Goal: Find specific page/section: Find specific page/section

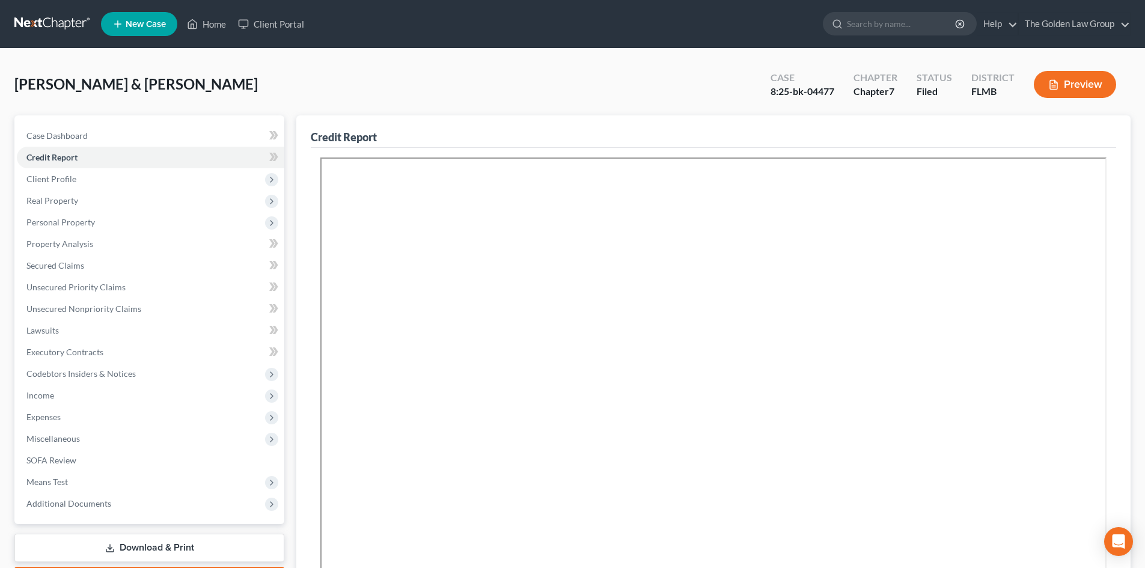
click at [57, 19] on link at bounding box center [52, 24] width 77 height 22
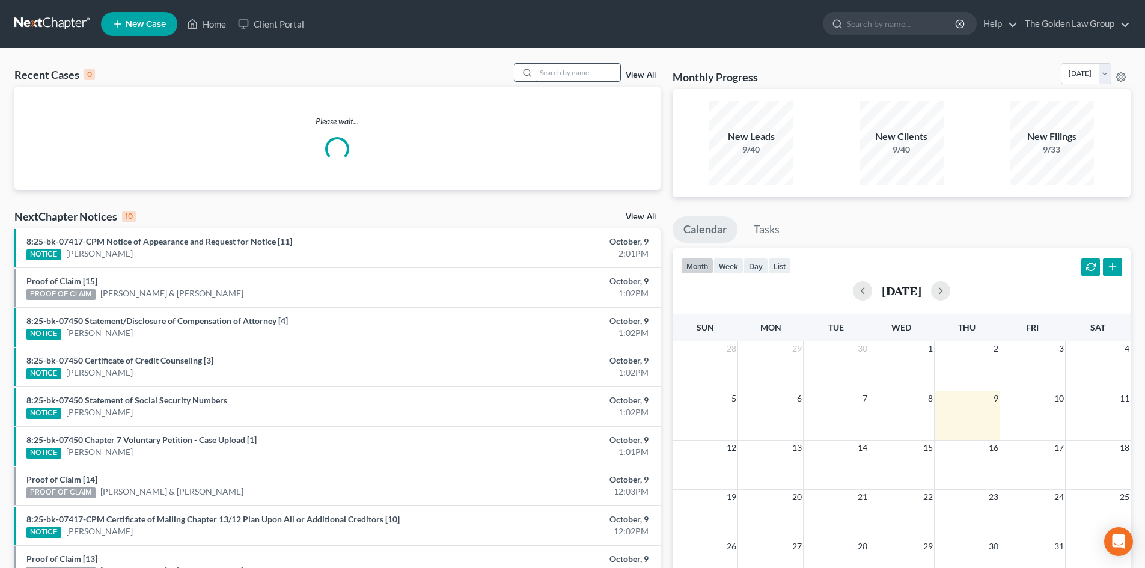
click at [555, 68] on input "search" at bounding box center [578, 72] width 84 height 17
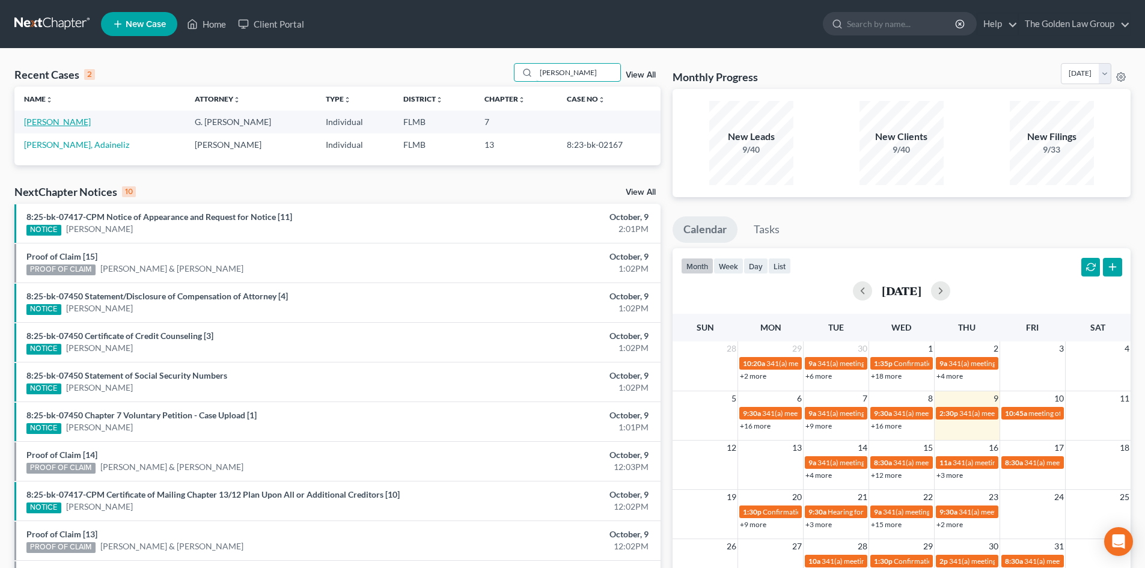
type input "[PERSON_NAME]"
click at [50, 119] on link "[PERSON_NAME]" at bounding box center [57, 122] width 67 height 10
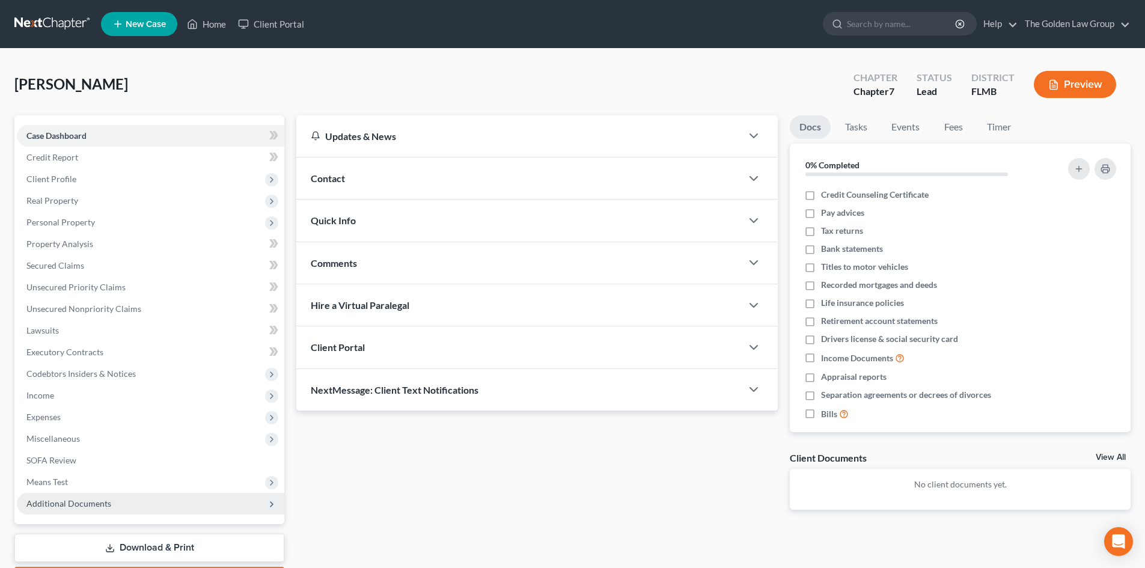
click at [114, 505] on span "Additional Documents" at bounding box center [150, 504] width 267 height 22
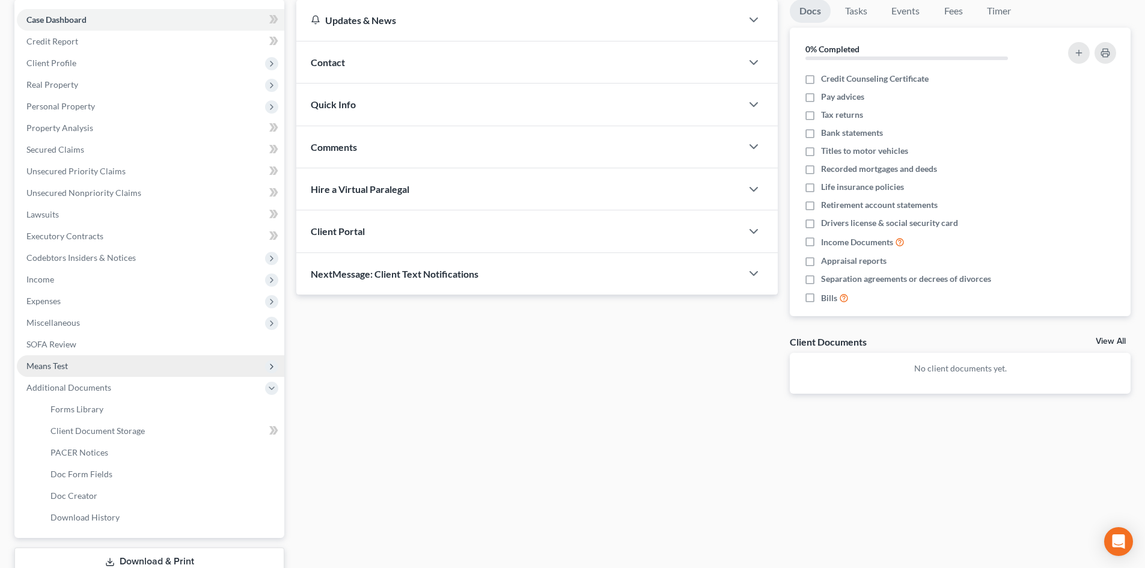
scroll to position [120, 0]
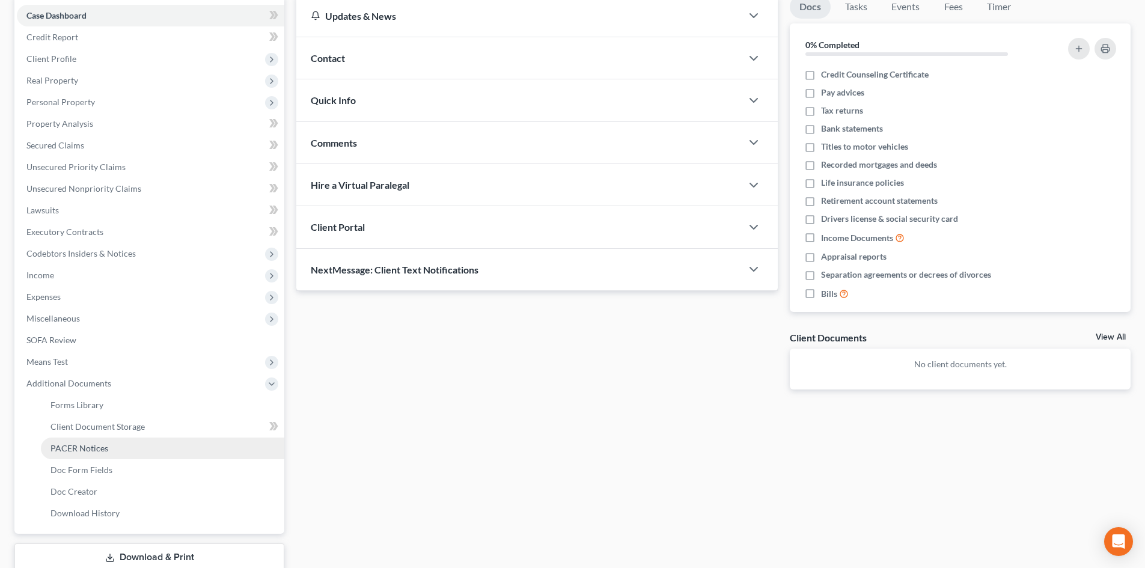
click at [94, 442] on link "PACER Notices" at bounding box center [162, 449] width 243 height 22
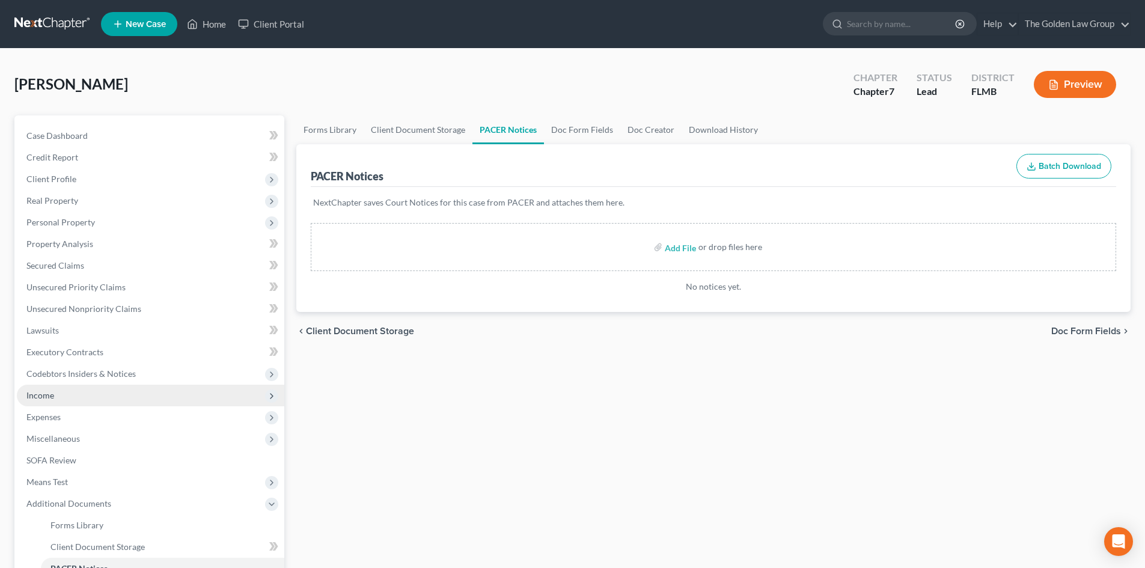
click at [43, 393] on span "Income" at bounding box center [40, 395] width 28 height 10
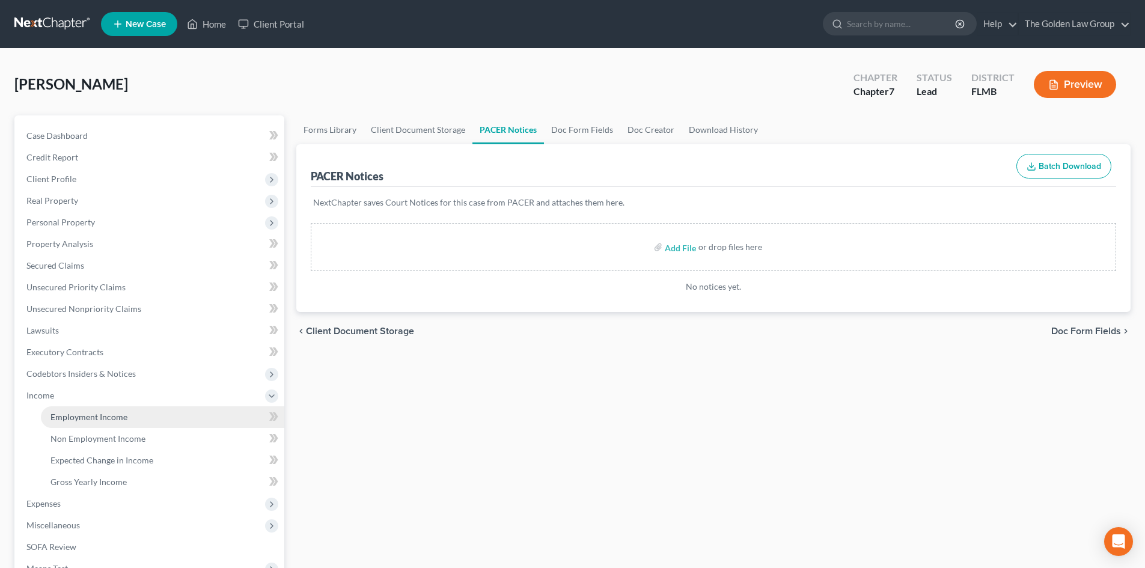
click at [66, 410] on link "Employment Income" at bounding box center [162, 417] width 243 height 22
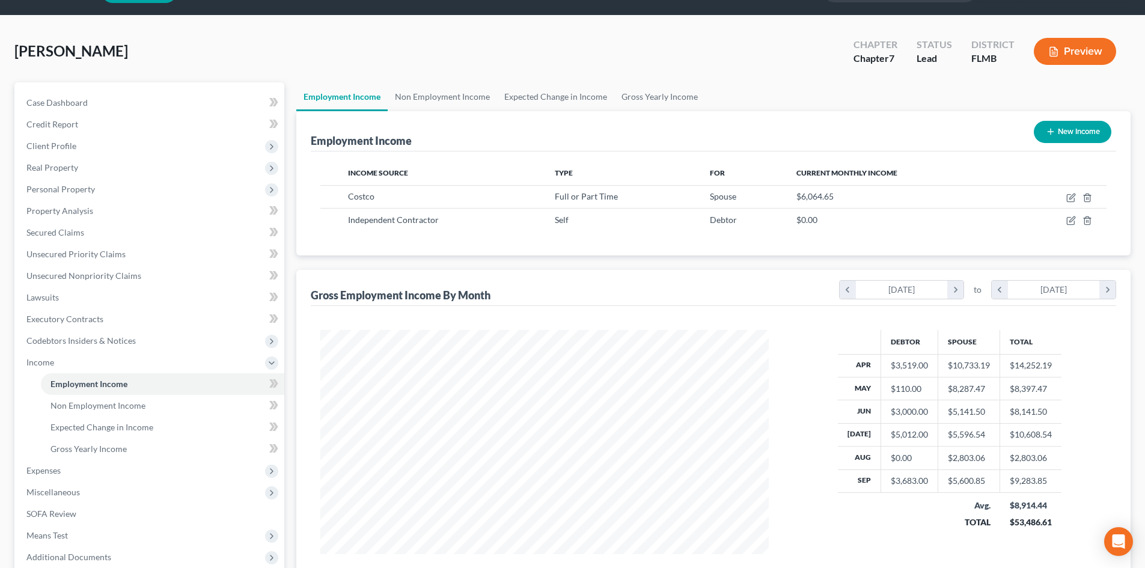
scroll to position [60, 0]
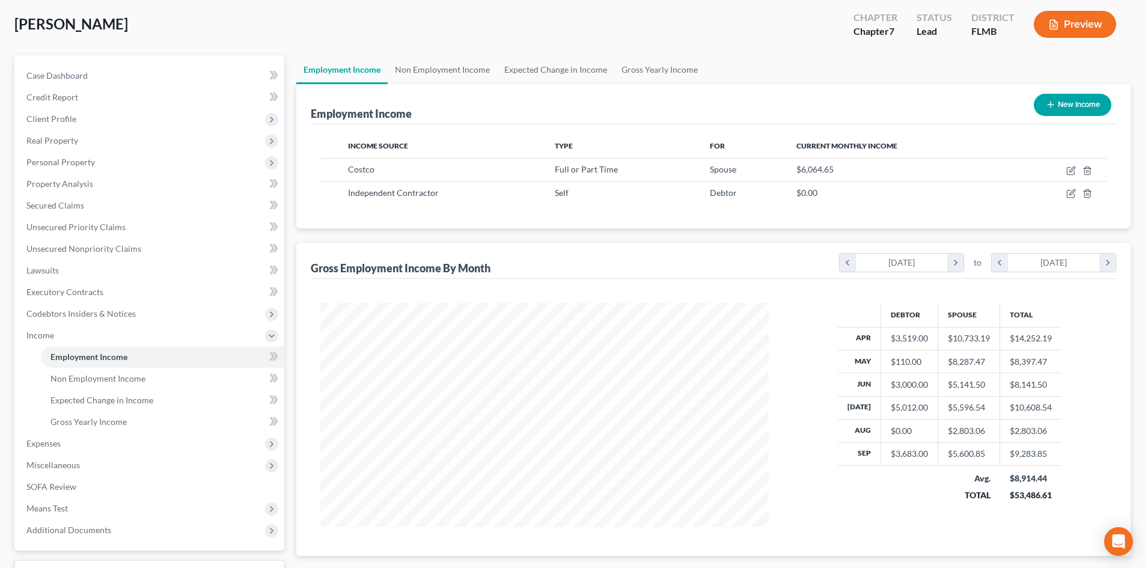
click at [962, 343] on div "$10,733.19" at bounding box center [969, 338] width 42 height 12
click at [957, 347] on td "$10,733.19" at bounding box center [969, 338] width 62 height 23
click at [851, 493] on td at bounding box center [888, 487] width 100 height 43
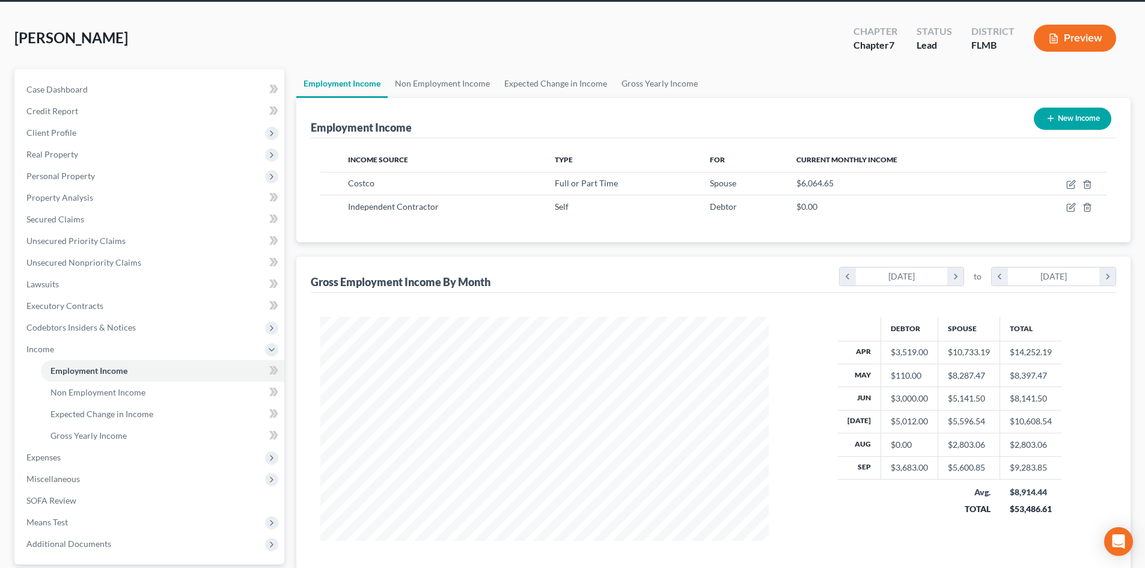
scroll to position [0, 0]
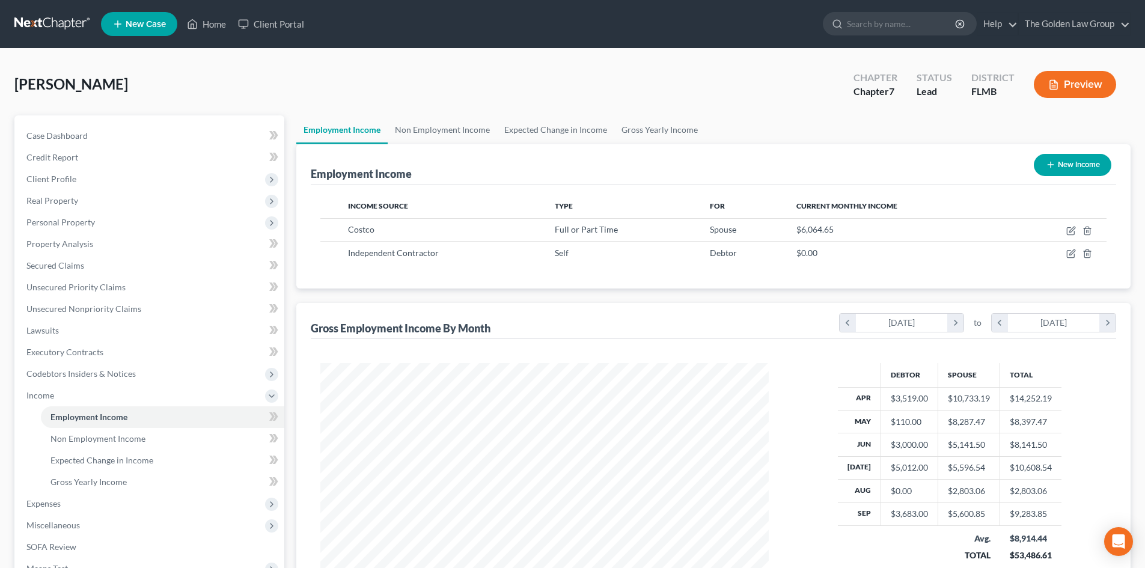
click at [42, 22] on link at bounding box center [52, 24] width 77 height 22
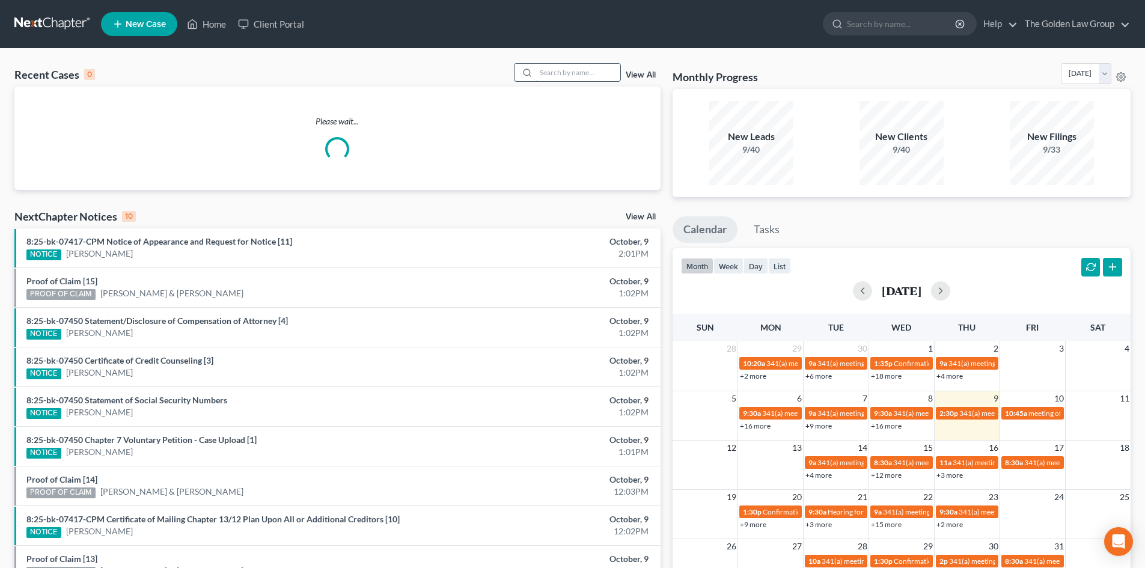
click at [559, 72] on input "search" at bounding box center [578, 72] width 84 height 17
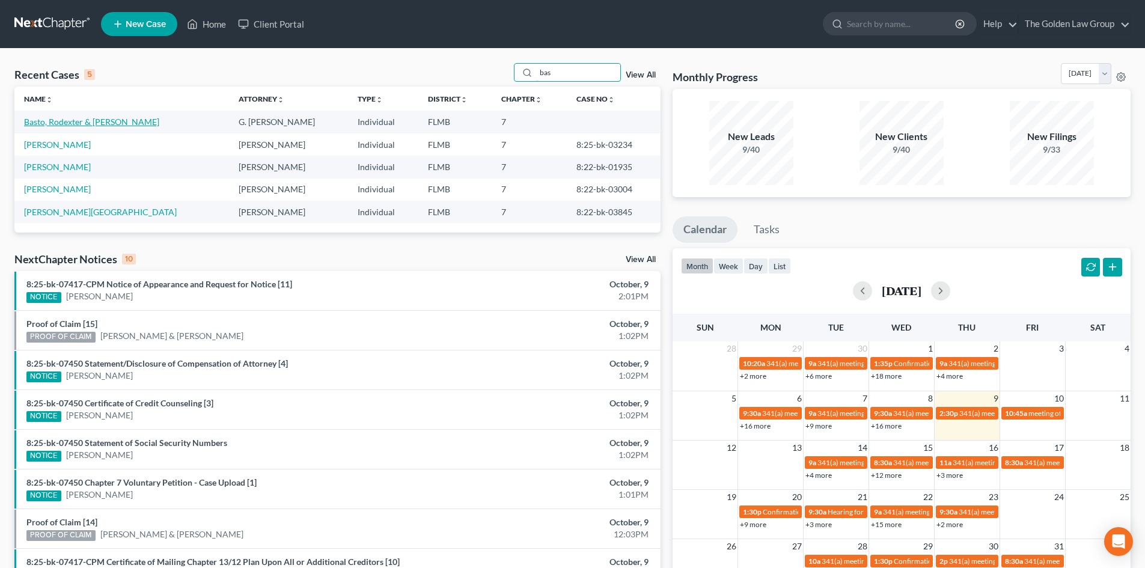
type input "bas"
click at [88, 121] on link "Basto, Rodexter & Jessica" at bounding box center [91, 122] width 135 height 10
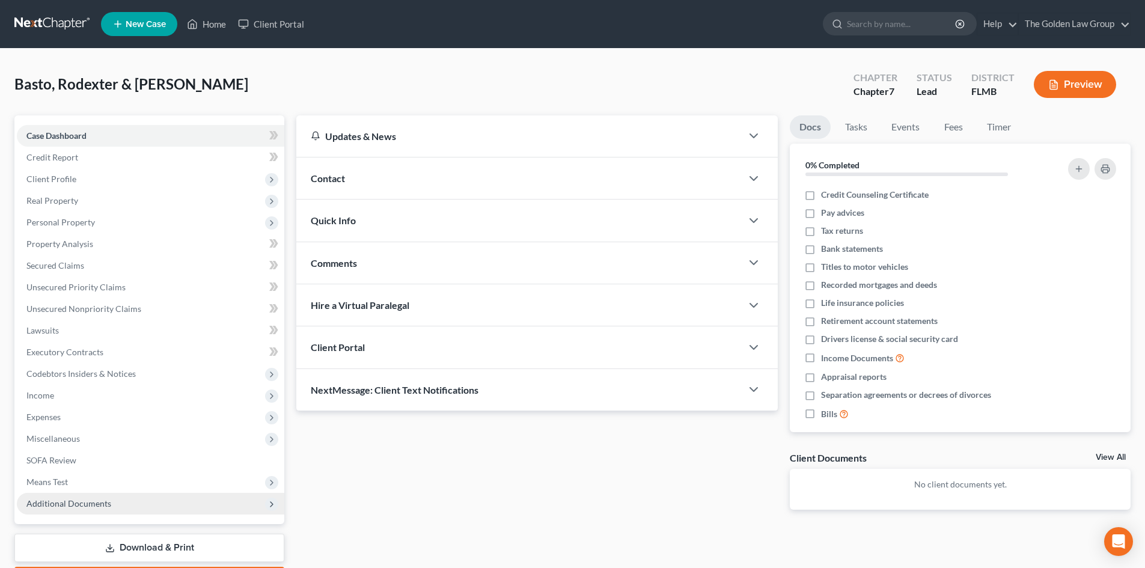
drag, startPoint x: 76, startPoint y: 507, endPoint x: 87, endPoint y: 504, distance: 11.4
click at [78, 507] on span "Additional Documents" at bounding box center [68, 503] width 85 height 10
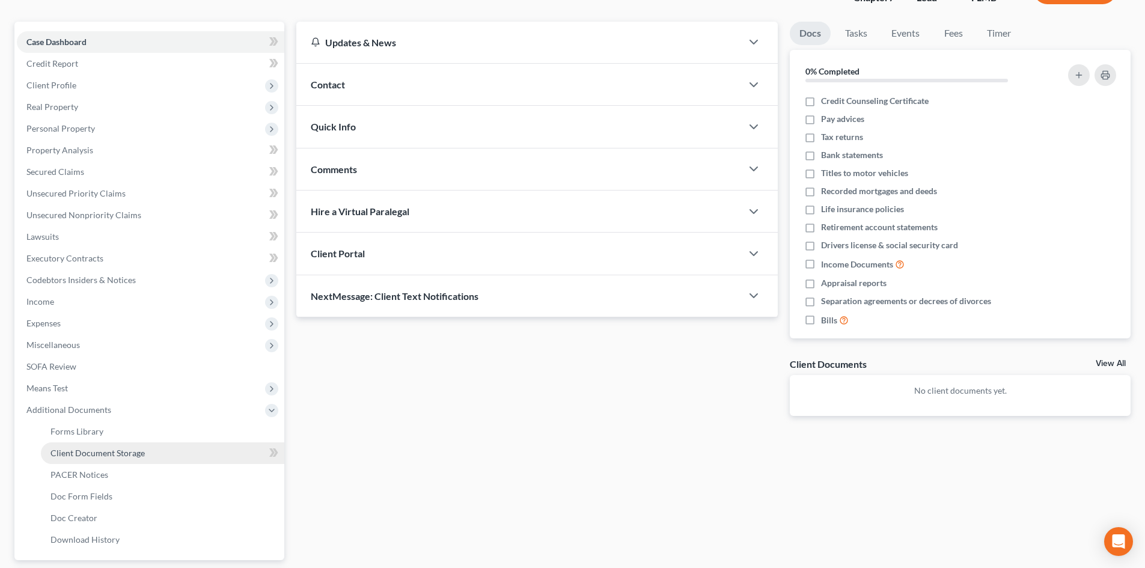
scroll to position [120, 0]
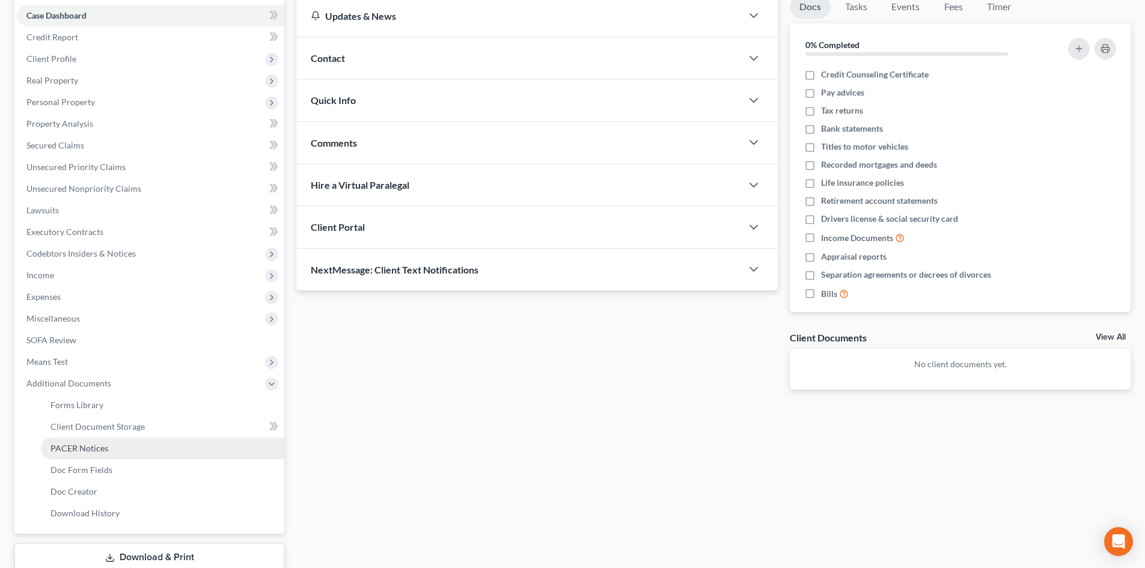
click at [103, 451] on span "PACER Notices" at bounding box center [79, 448] width 58 height 10
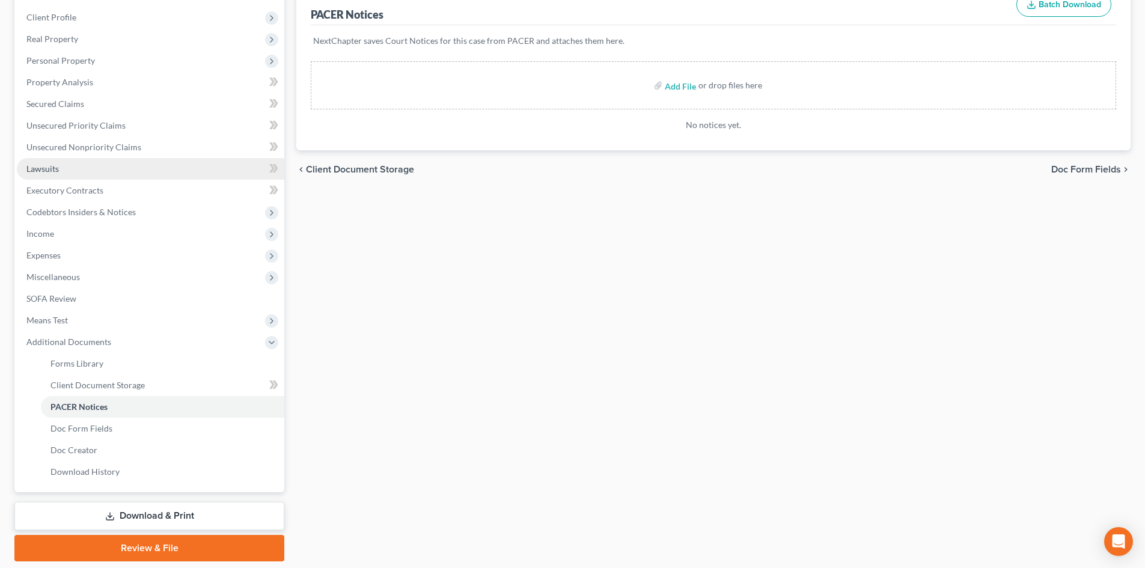
scroll to position [141, 0]
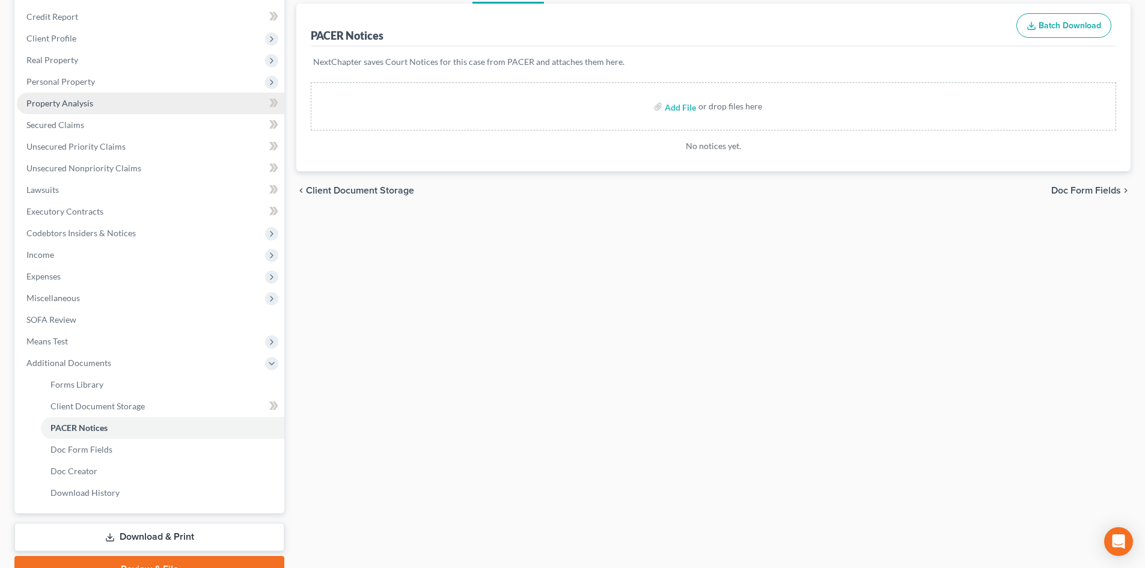
click at [129, 108] on link "Property Analysis" at bounding box center [150, 104] width 267 height 22
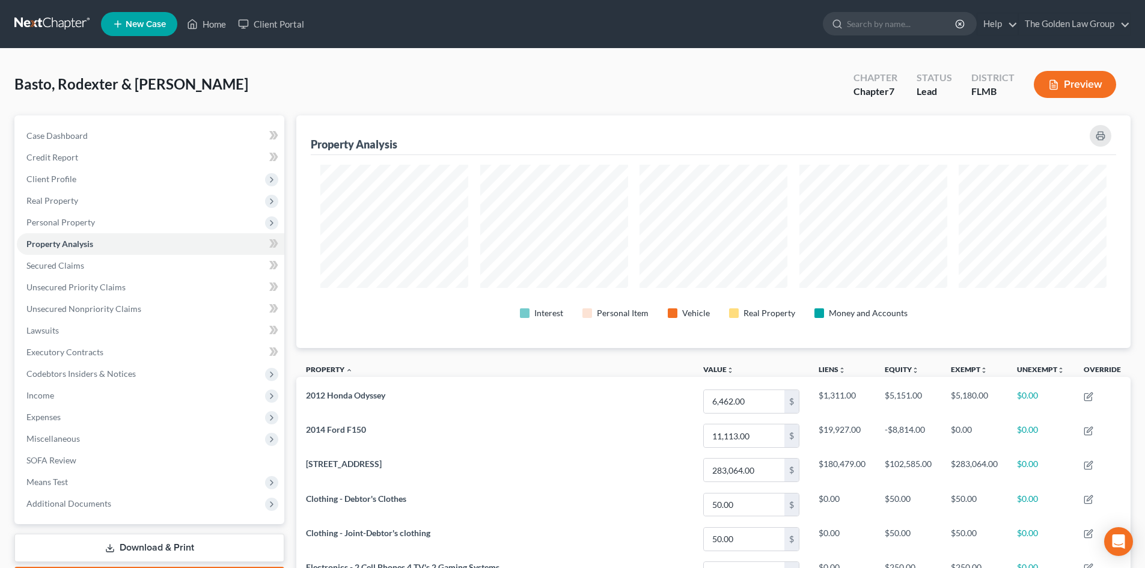
click at [1052, 82] on icon "button" at bounding box center [1053, 84] width 11 height 11
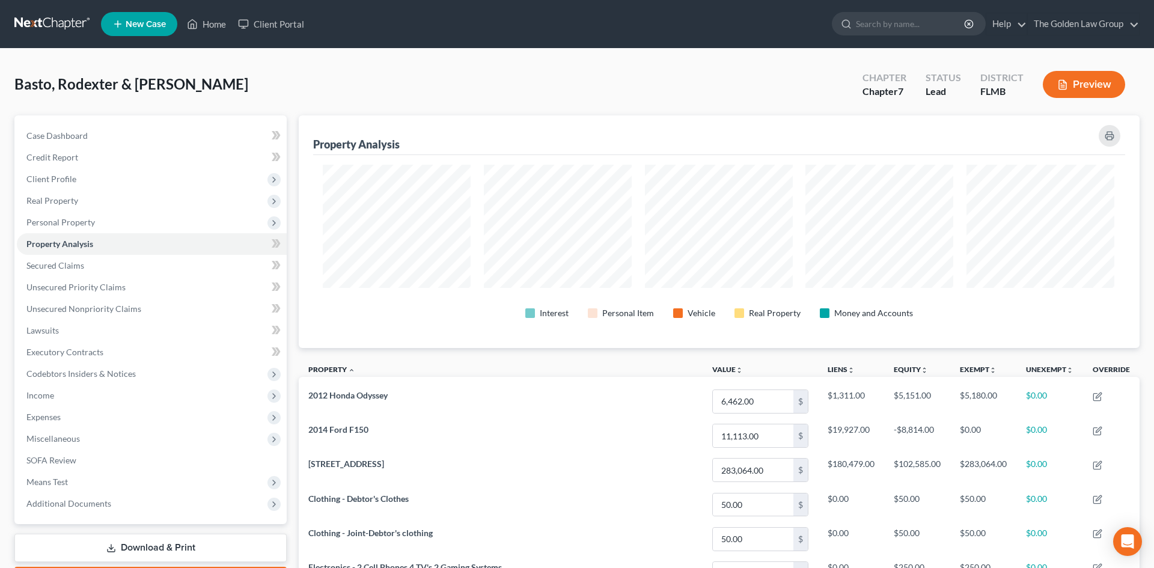
scroll to position [600781, 600174]
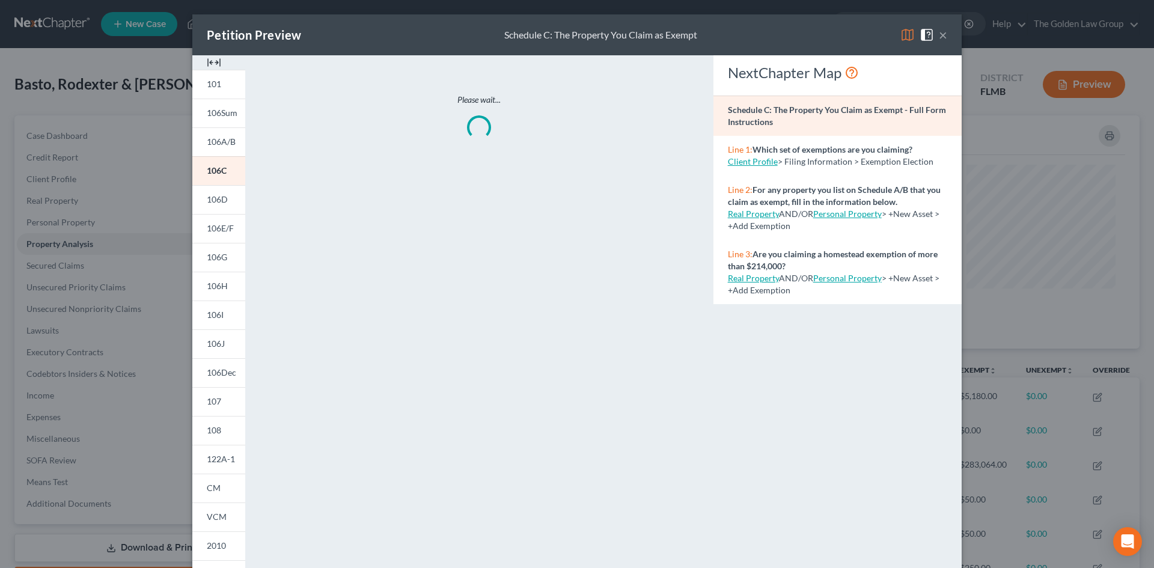
click at [900, 38] on img at bounding box center [907, 35] width 14 height 14
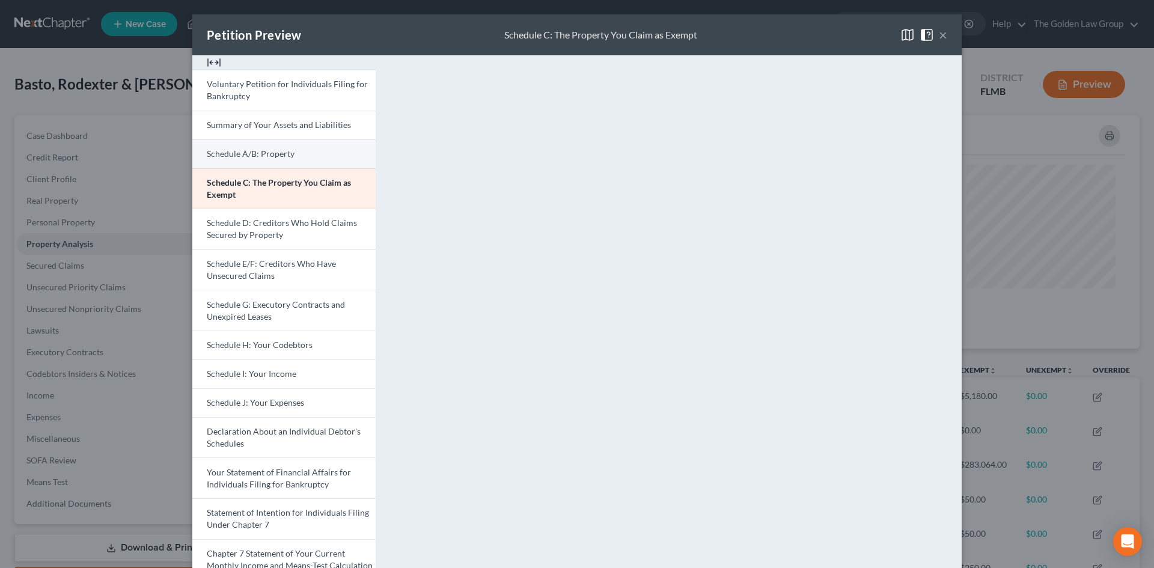
drag, startPoint x: 268, startPoint y: 138, endPoint x: 267, endPoint y: 149, distance: 11.4
click at [268, 139] on div "Voluntary Petition for Individuals Filing for Bankruptcy Summary of Your Assets…" at bounding box center [283, 388] width 183 height 637
click at [269, 148] on span "Schedule A/B: Property" at bounding box center [251, 153] width 88 height 10
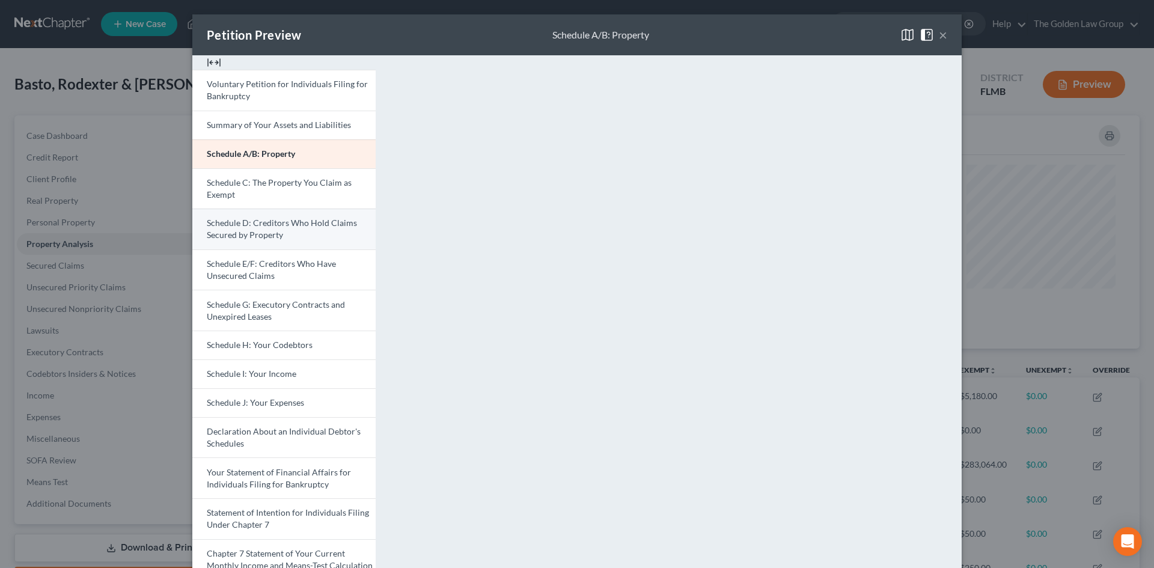
click at [285, 229] on link "Schedule D: Creditors Who Hold Claims Secured by Property" at bounding box center [283, 229] width 183 height 41
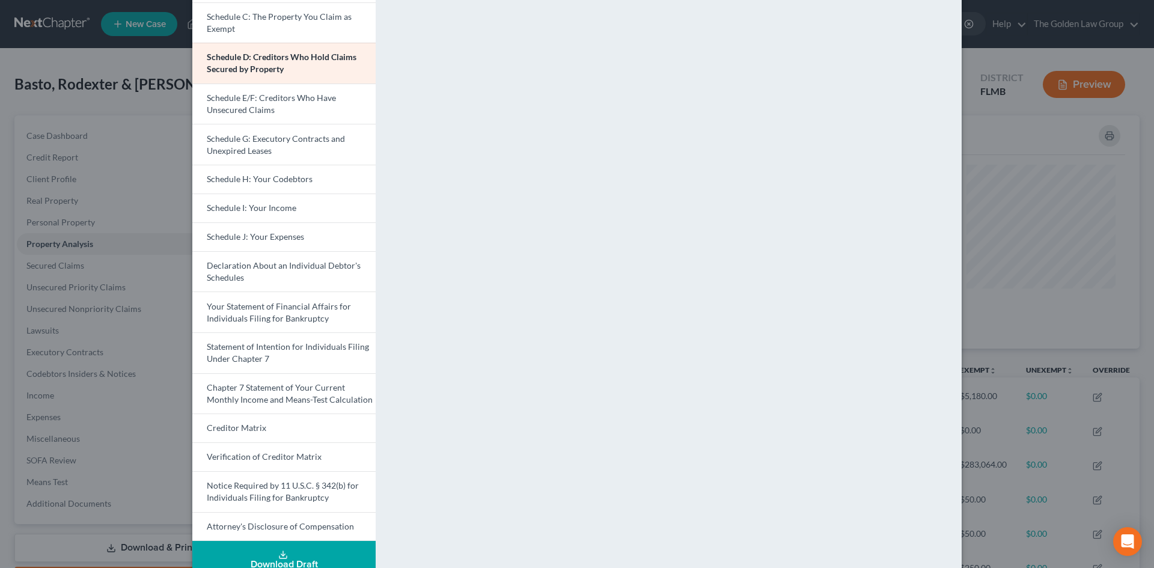
scroll to position [190, 0]
